Goal: Information Seeking & Learning: Learn about a topic

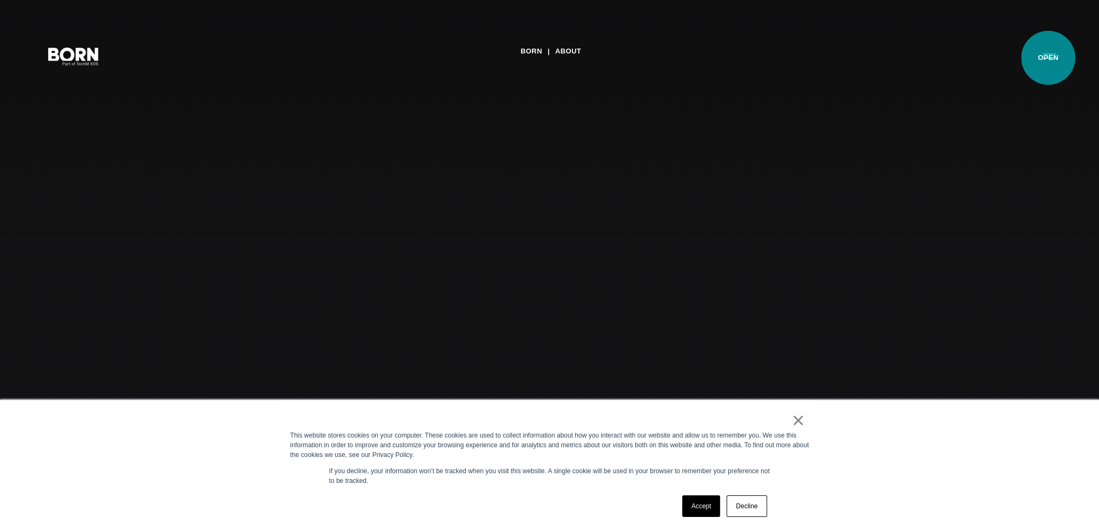
click at [1048, 58] on button "Primary Menu" at bounding box center [1049, 55] width 26 height 23
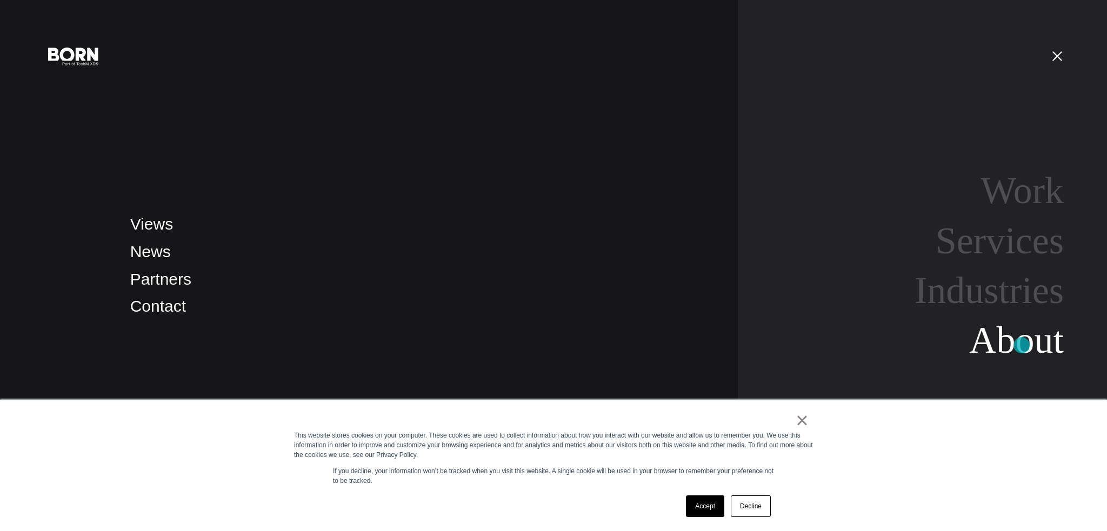
click at [1021, 345] on link "About" at bounding box center [1016, 340] width 95 height 42
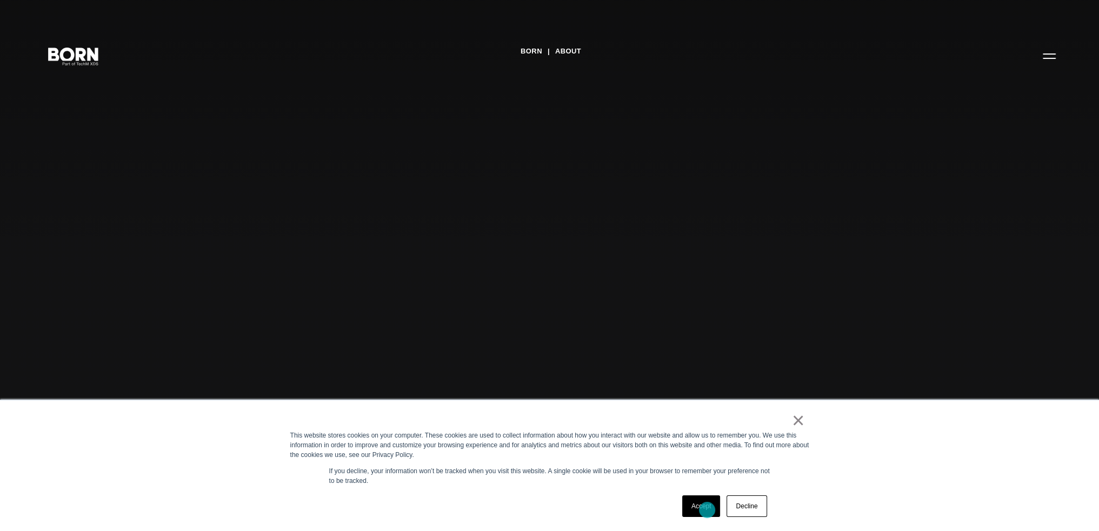
click at [707, 510] on link "Accept" at bounding box center [701, 507] width 38 height 22
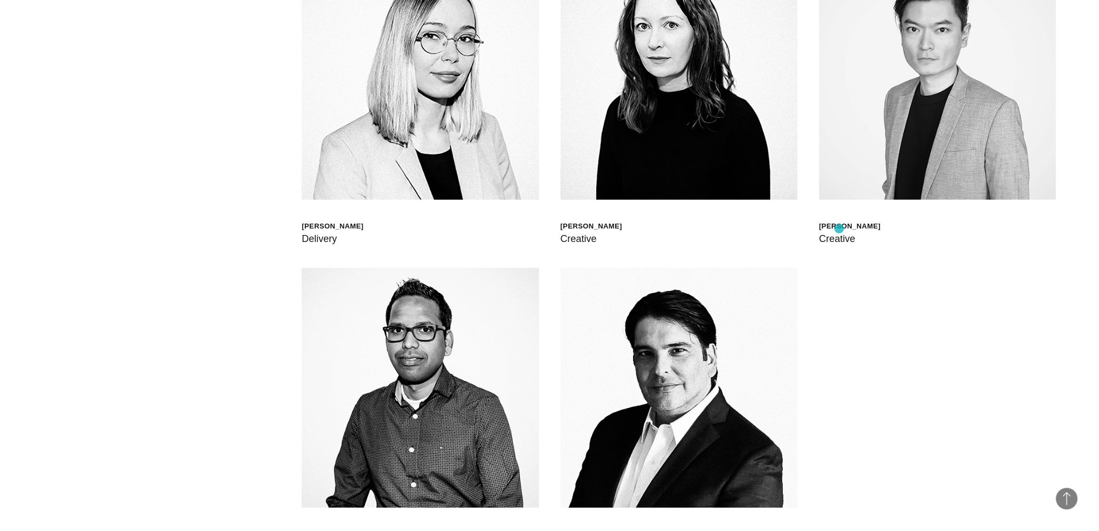
scroll to position [3229, 0]
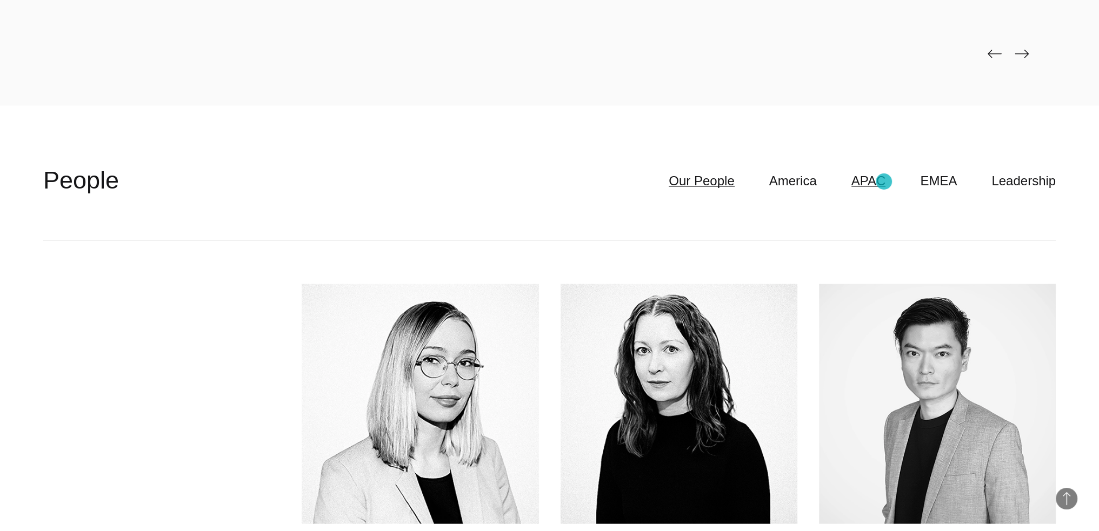
click at [884, 182] on link "APAC" at bounding box center [868, 181] width 35 height 21
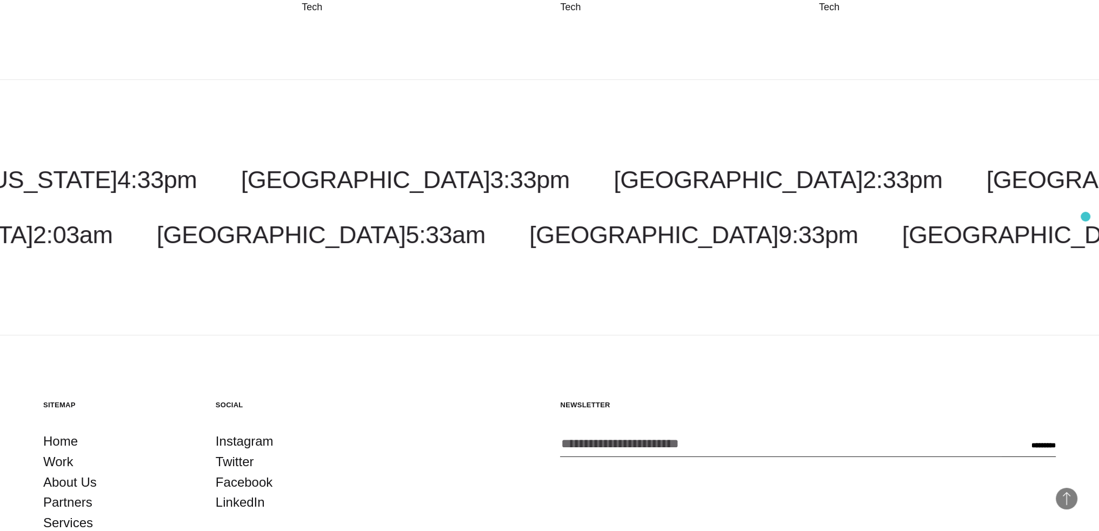
scroll to position [4850, 0]
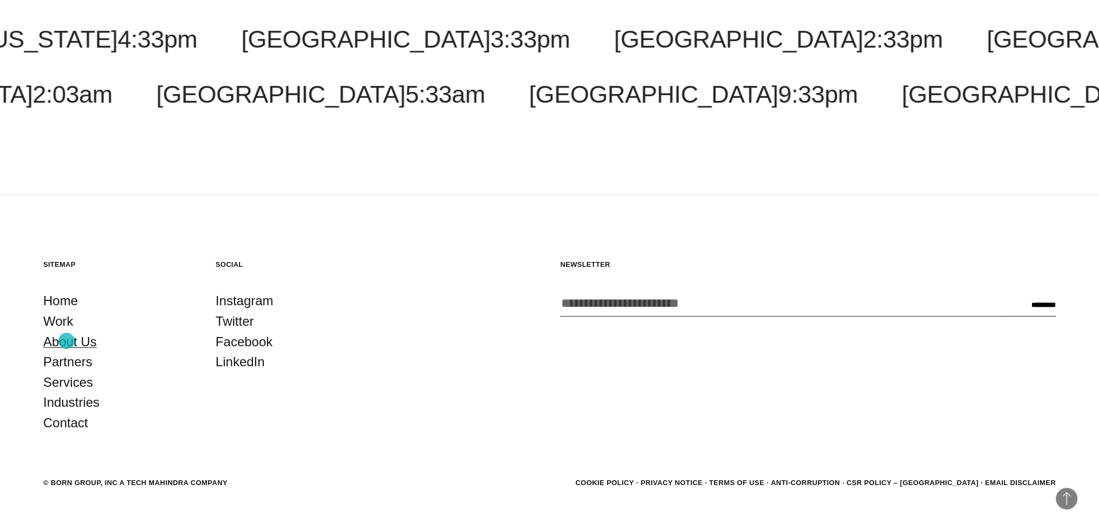
click at [66, 341] on link "About Us" at bounding box center [70, 342] width 54 height 21
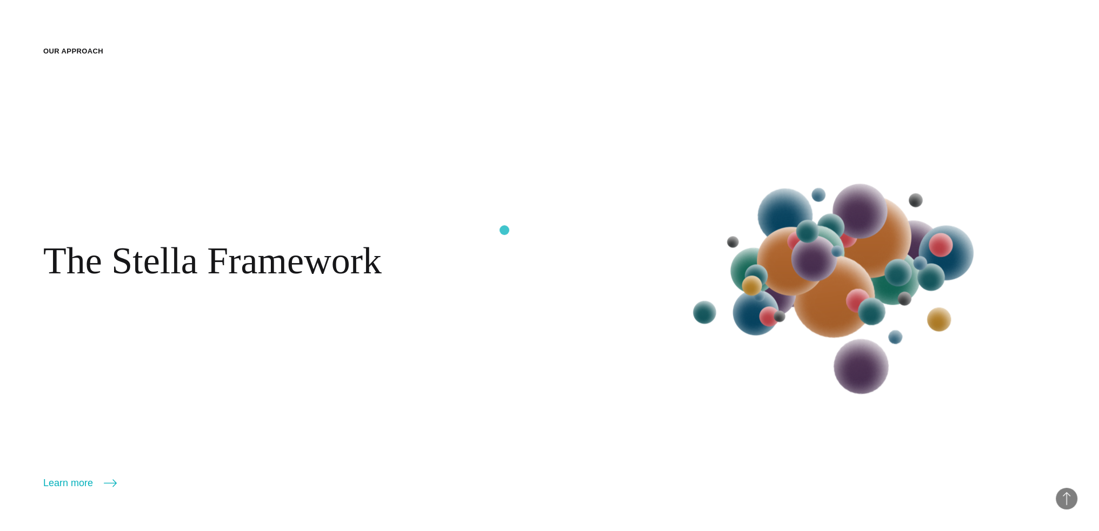
scroll to position [1729, 0]
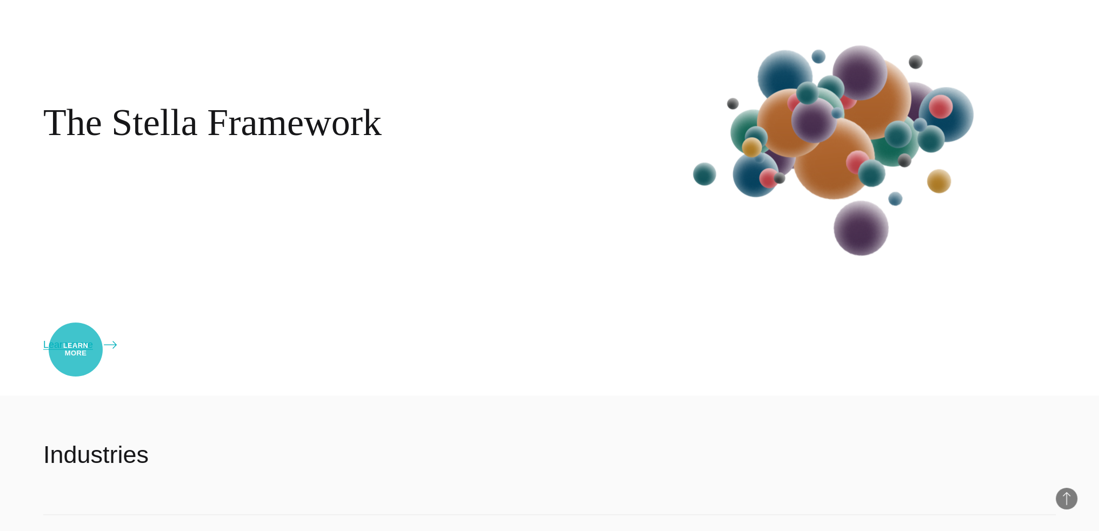
click at [76, 350] on link "Learn more" at bounding box center [80, 344] width 74 height 15
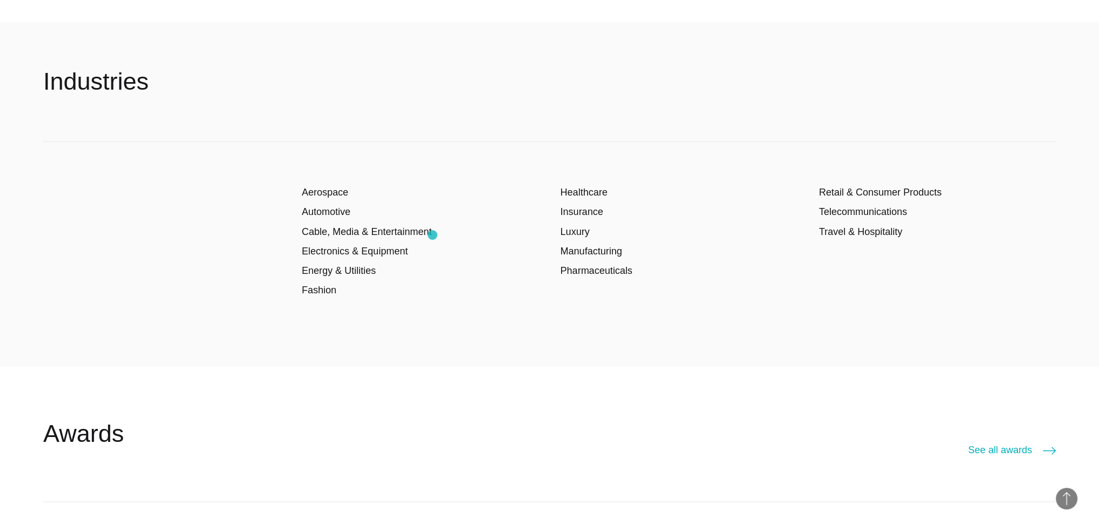
scroll to position [2108, 0]
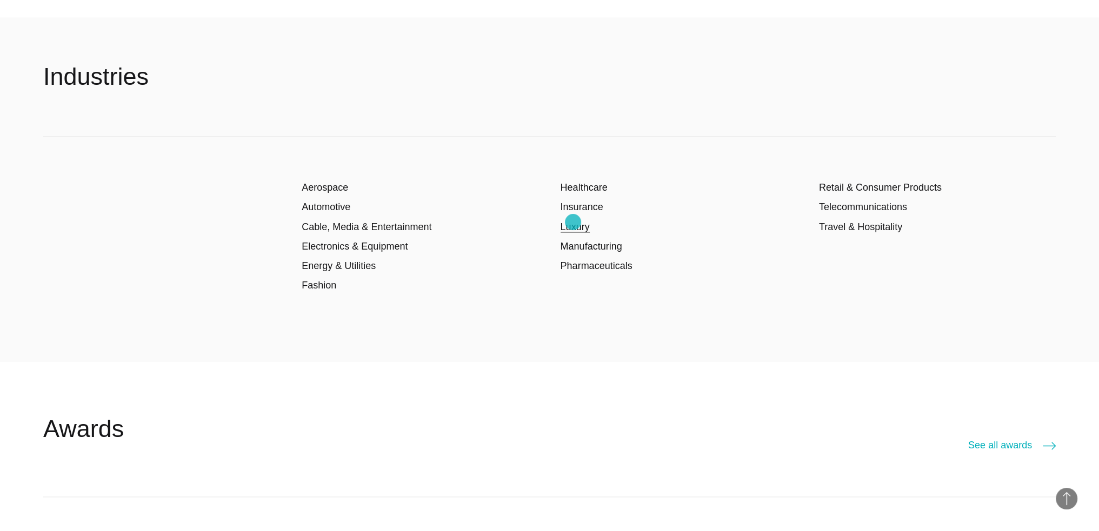
click at [573, 222] on link "Luxury" at bounding box center [574, 227] width 29 height 11
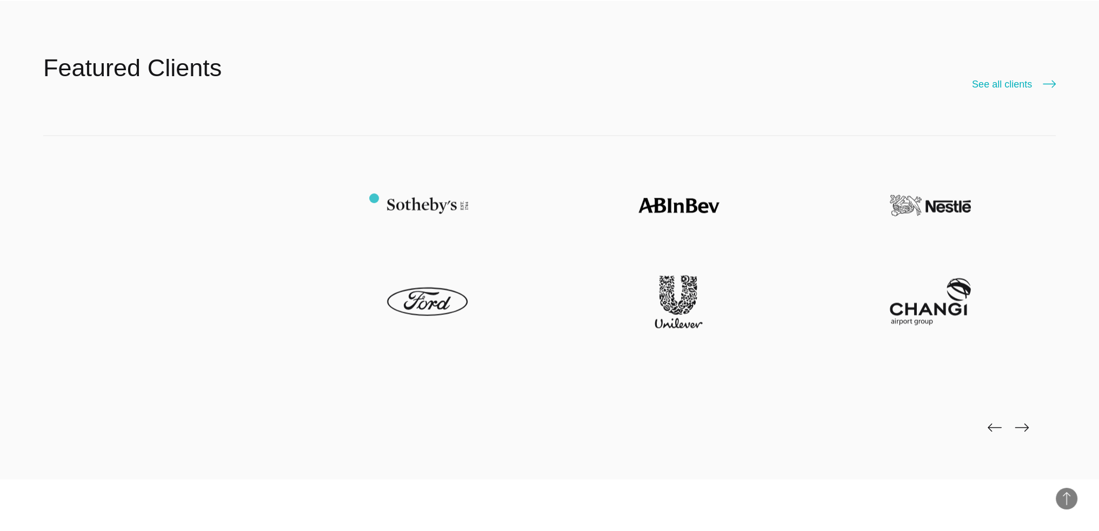
scroll to position [2864, 0]
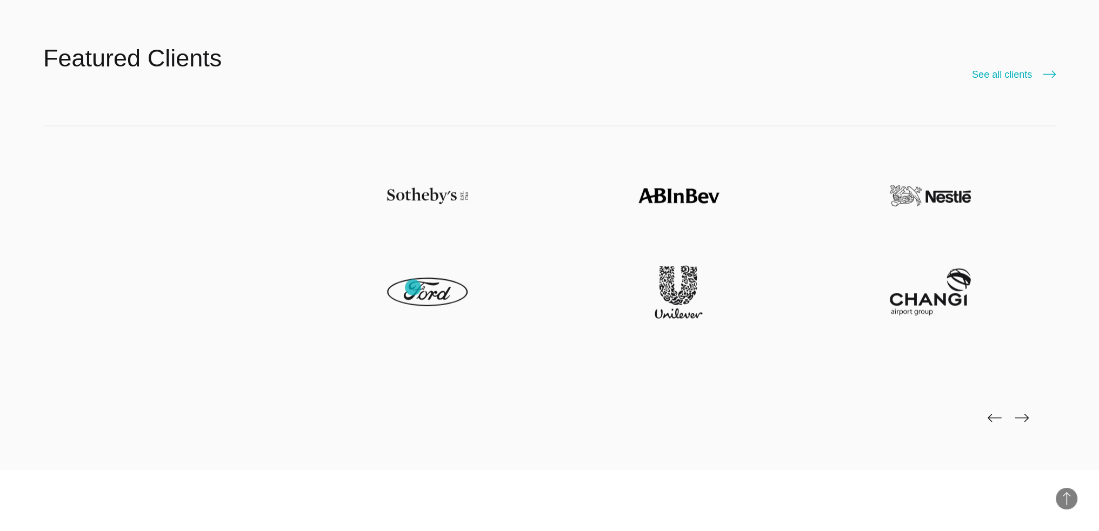
click at [413, 288] on img at bounding box center [427, 292] width 81 height 53
click at [415, 293] on img at bounding box center [427, 292] width 81 height 53
click at [427, 193] on img at bounding box center [427, 196] width 81 height 53
click at [1026, 419] on img at bounding box center [1021, 418] width 14 height 9
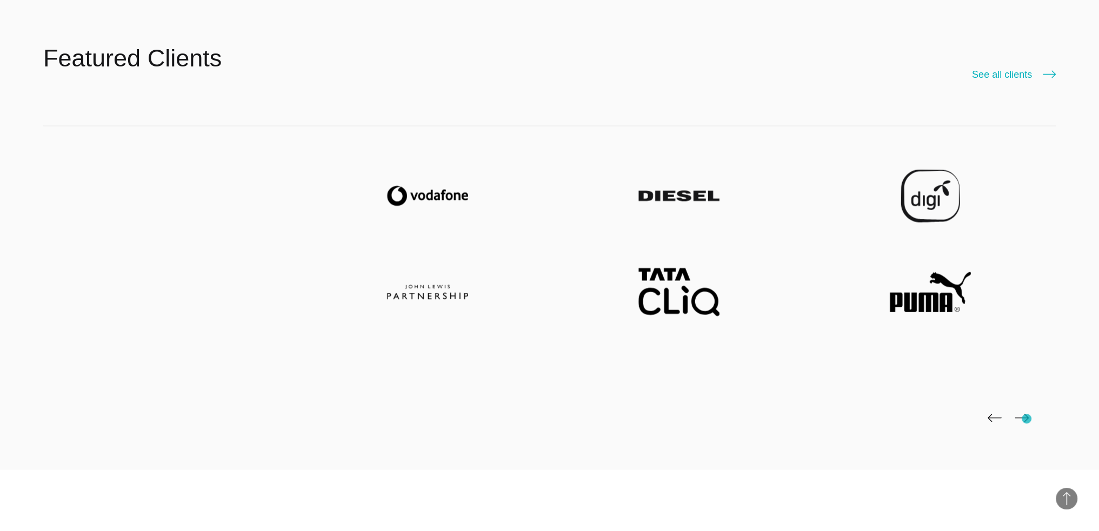
click at [1026, 419] on img at bounding box center [1021, 418] width 14 height 9
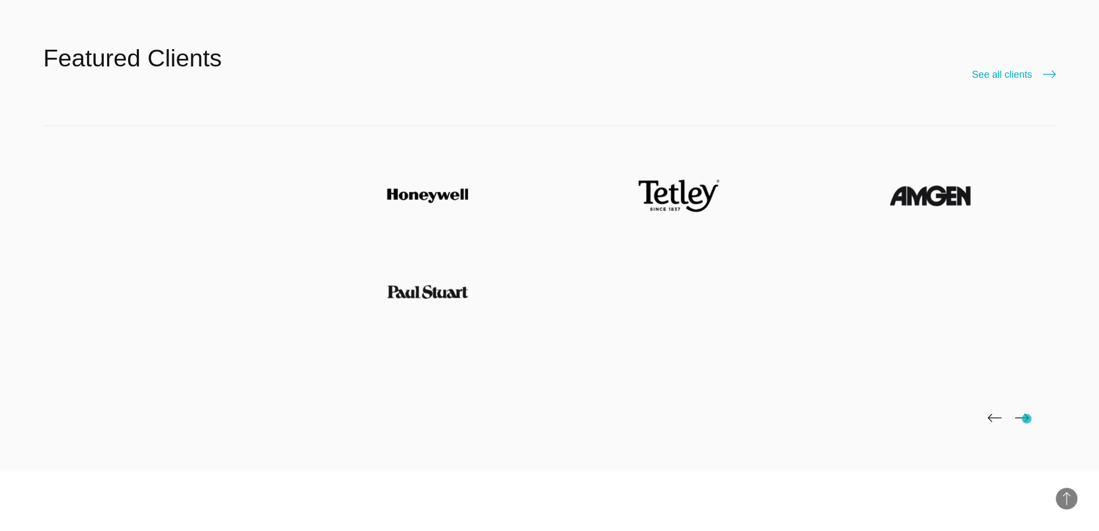
click at [1026, 419] on img at bounding box center [1021, 418] width 14 height 9
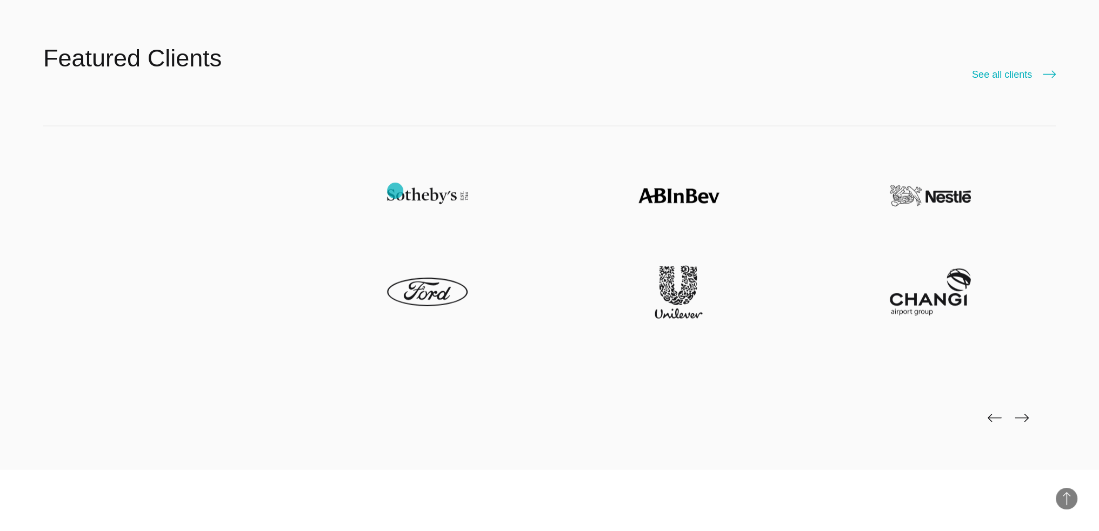
click at [395, 191] on img at bounding box center [427, 196] width 81 height 53
click at [453, 210] on img at bounding box center [427, 196] width 81 height 53
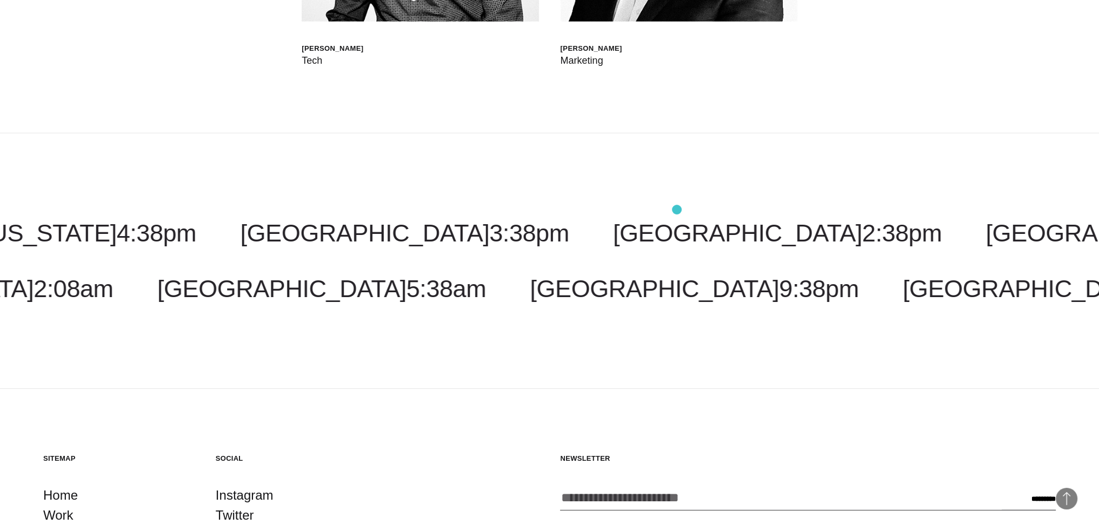
scroll to position [4256, 0]
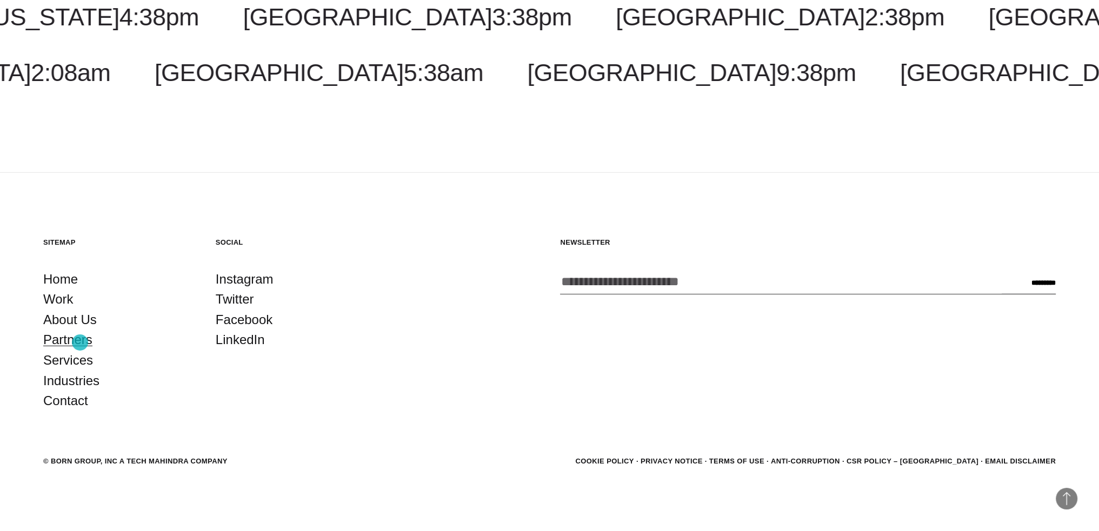
click at [80, 343] on link "Partners" at bounding box center [67, 340] width 49 height 21
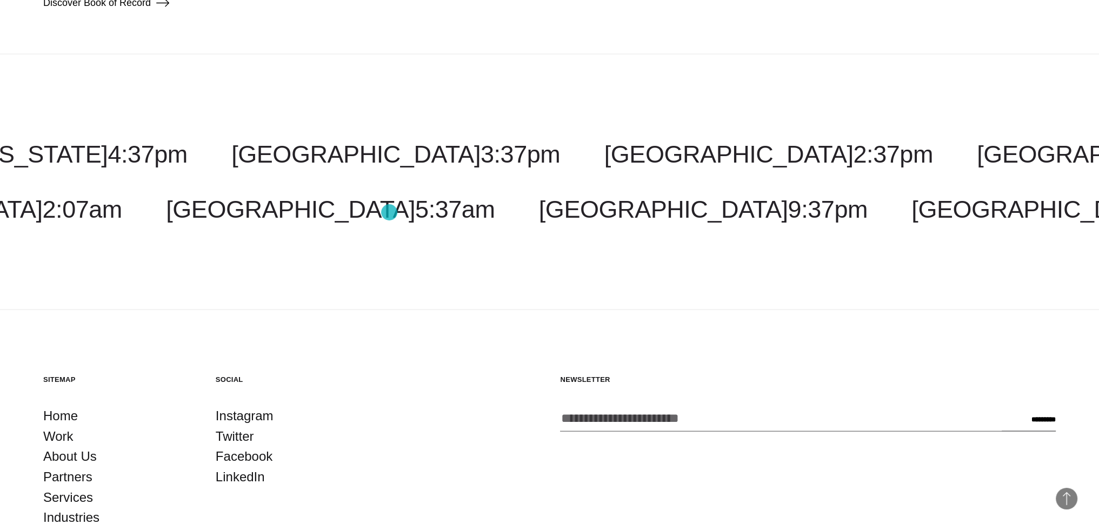
scroll to position [2741, 0]
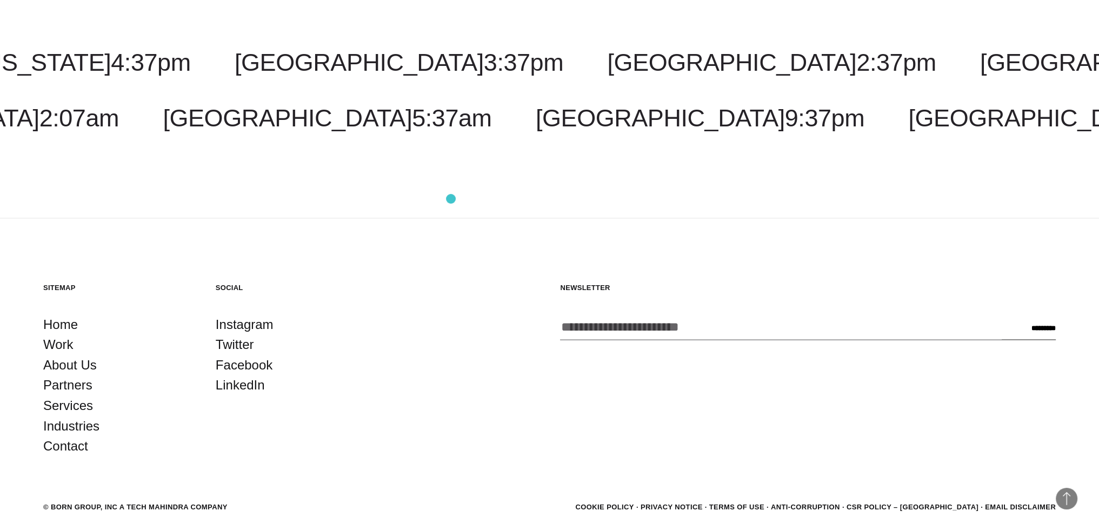
scroll to position [2316, 0]
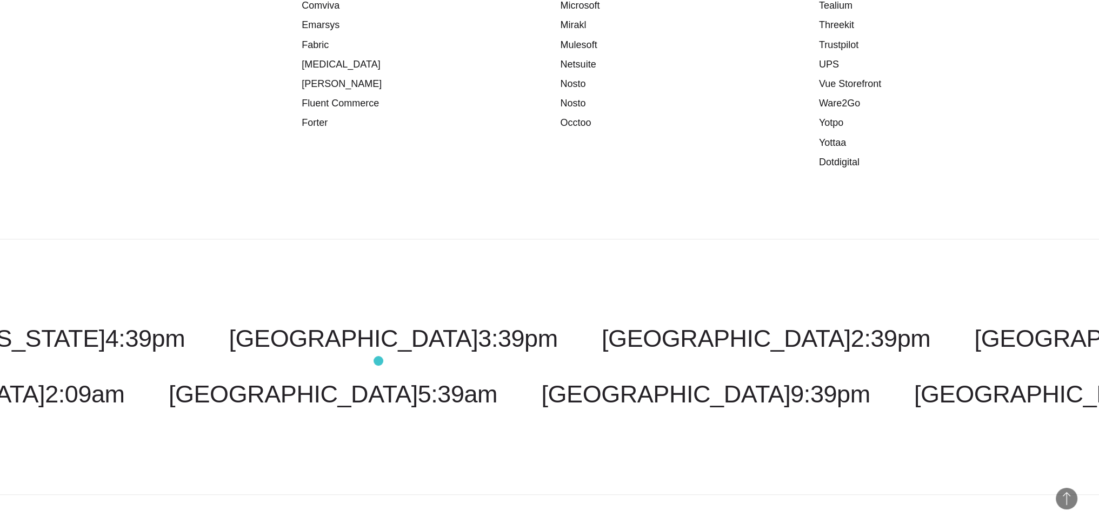
scroll to position [1888, 0]
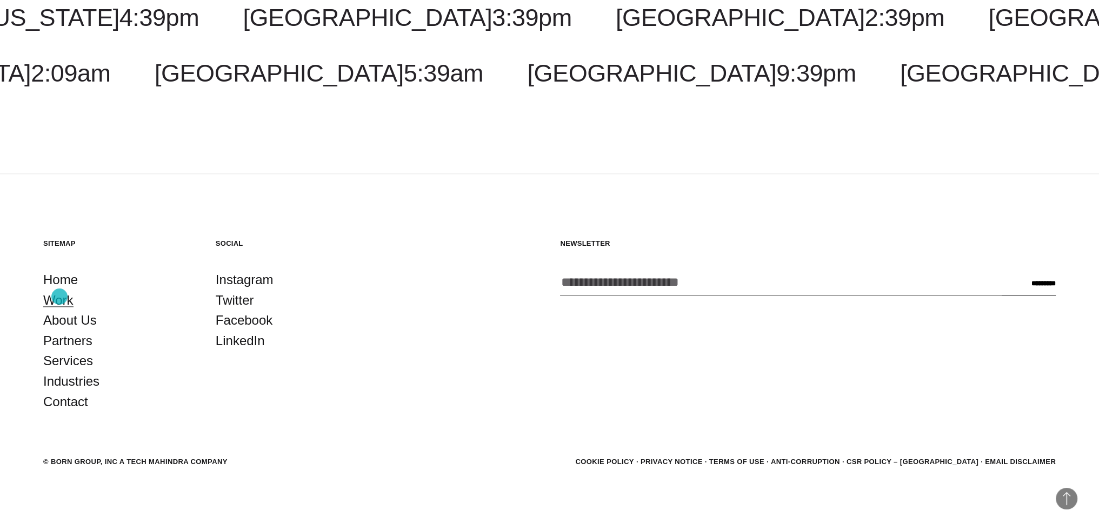
click at [59, 297] on link "Work" at bounding box center [58, 300] width 30 height 21
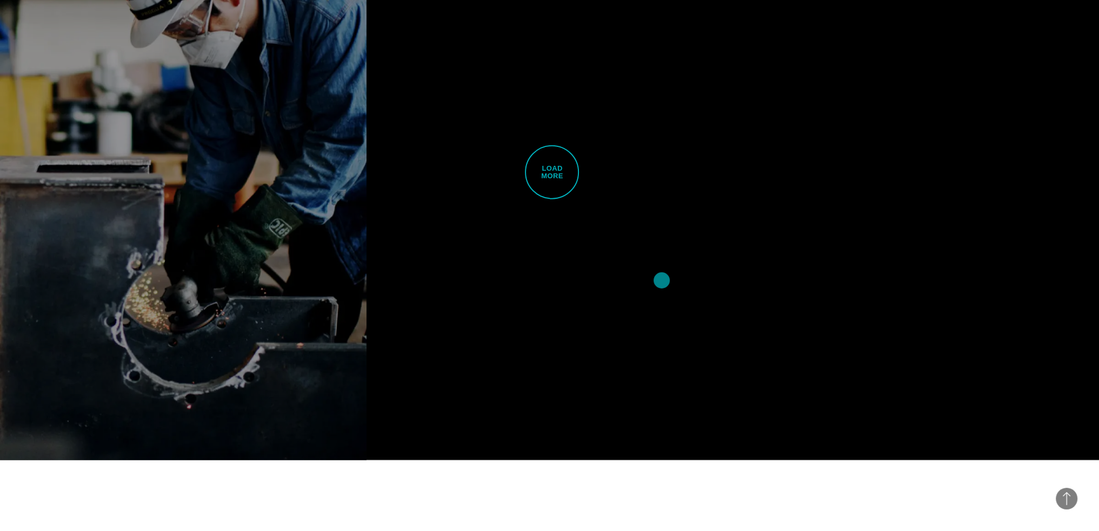
scroll to position [3567, 0]
click at [538, 186] on span "Load More" at bounding box center [552, 172] width 54 height 54
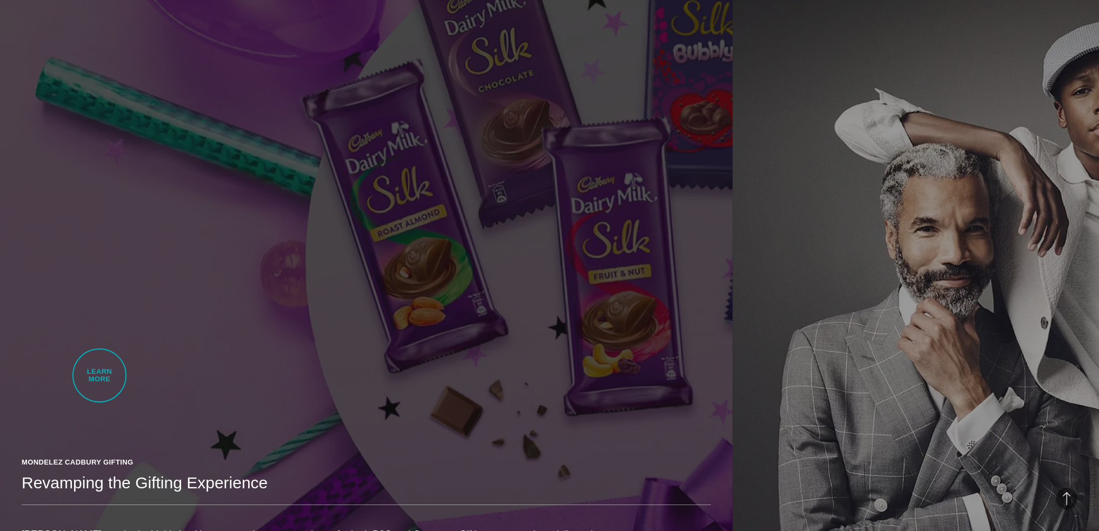
scroll to position [5188, 0]
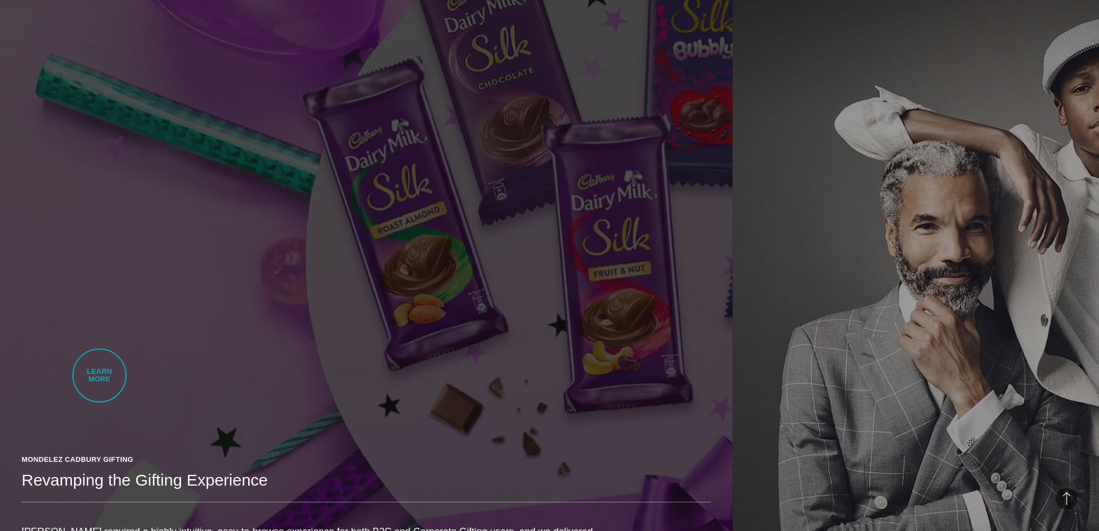
click at [99, 376] on link "Mondelez Cadbury Gifting Revamping the Gifting Experience Mondelez required a h…" at bounding box center [366, 281] width 732 height 577
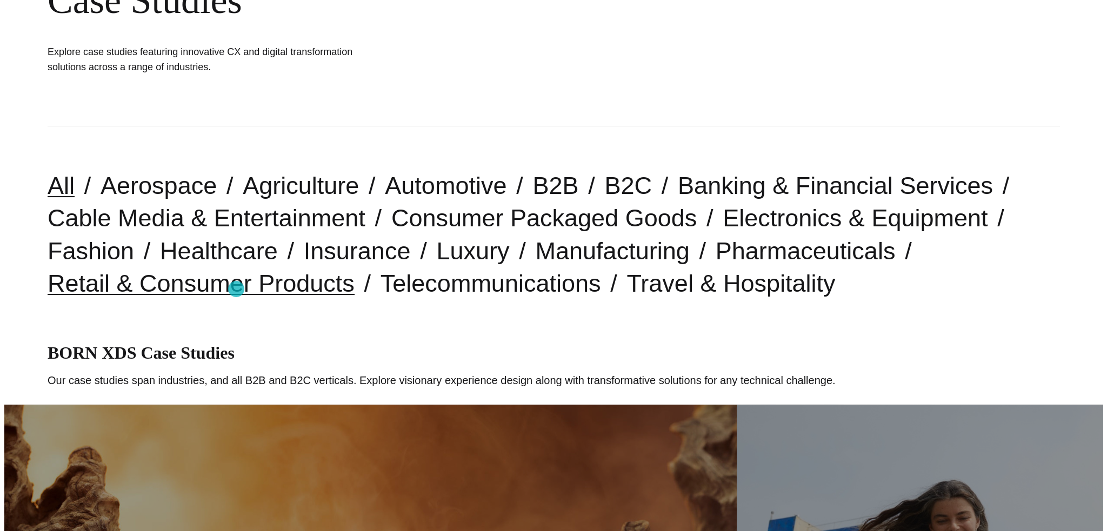
scroll to position [0, 0]
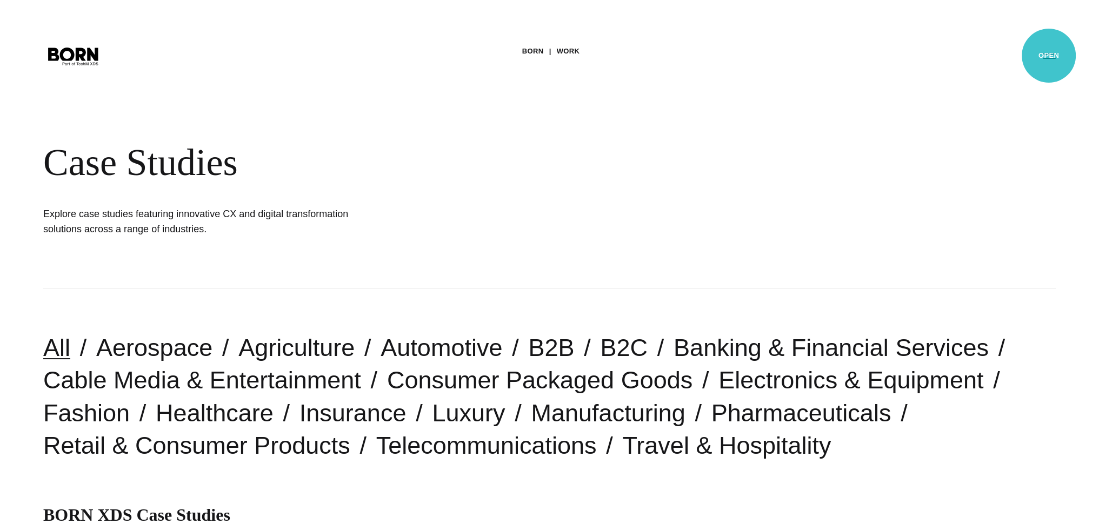
click at [1048, 56] on button "Primary Menu" at bounding box center [1049, 55] width 26 height 23
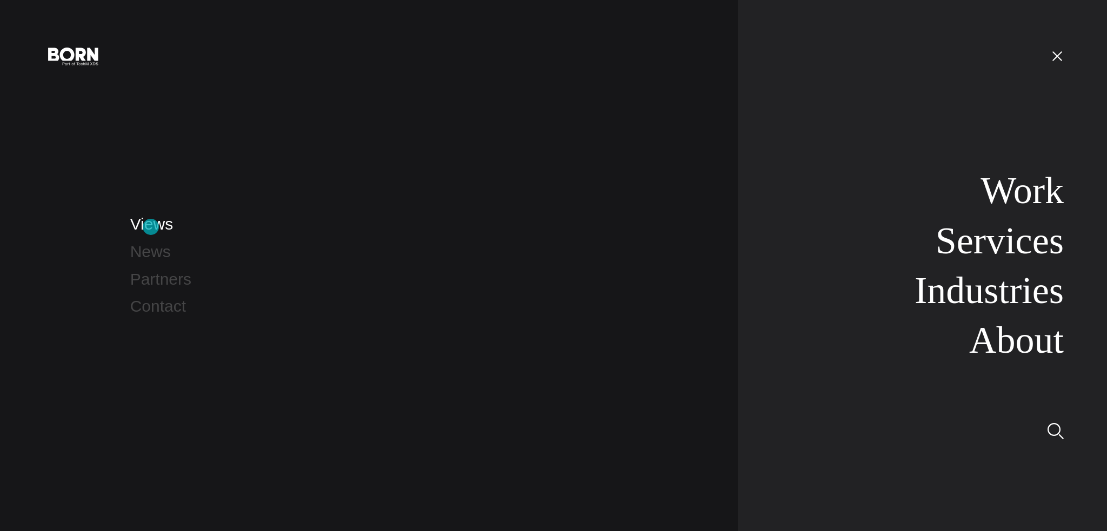
click at [151, 227] on link "Views" at bounding box center [151, 224] width 43 height 18
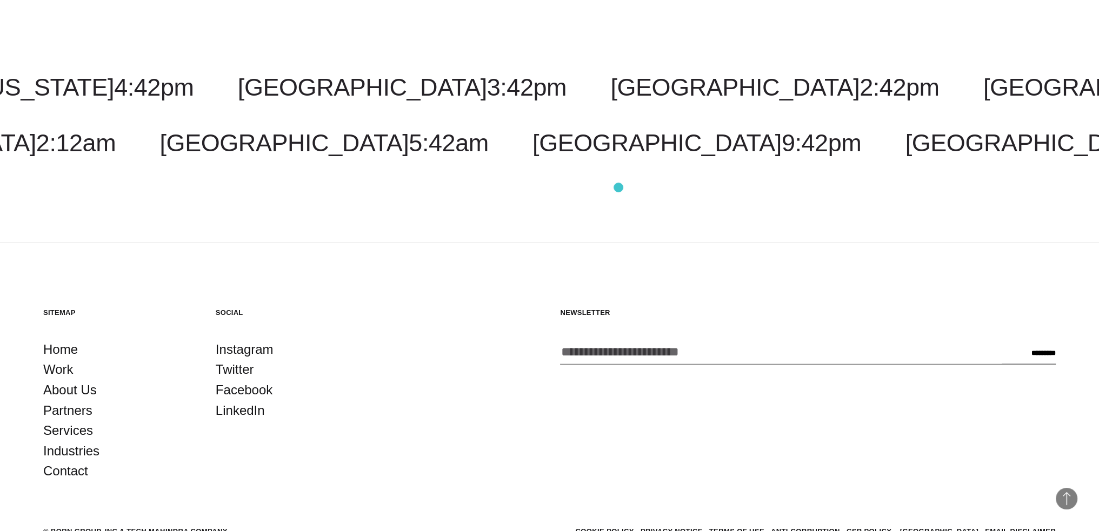
scroll to position [2747, 0]
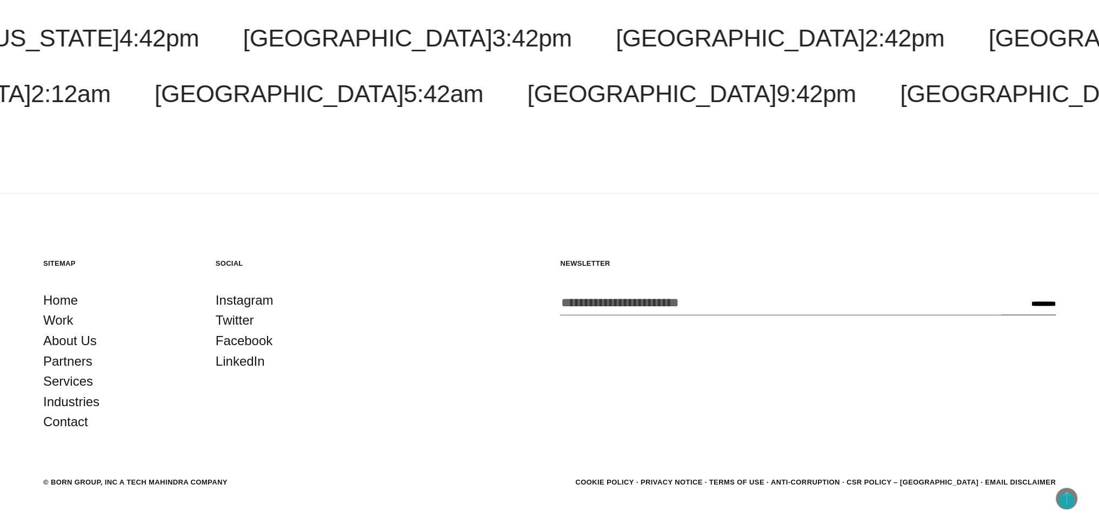
click at [1066, 501] on span "Back to Top" at bounding box center [1067, 499] width 22 height 22
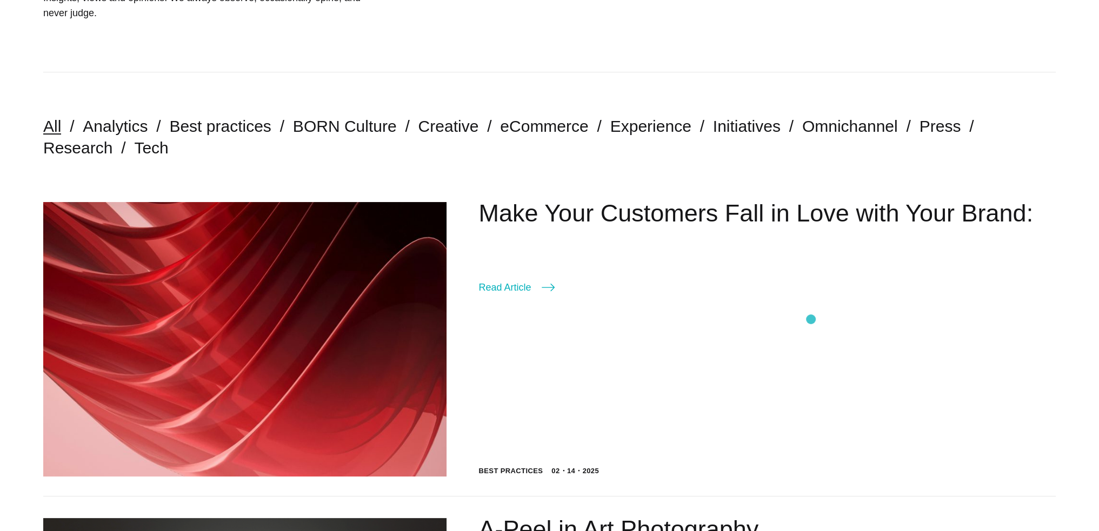
scroll to position [0, 0]
